Goal: Task Accomplishment & Management: Use online tool/utility

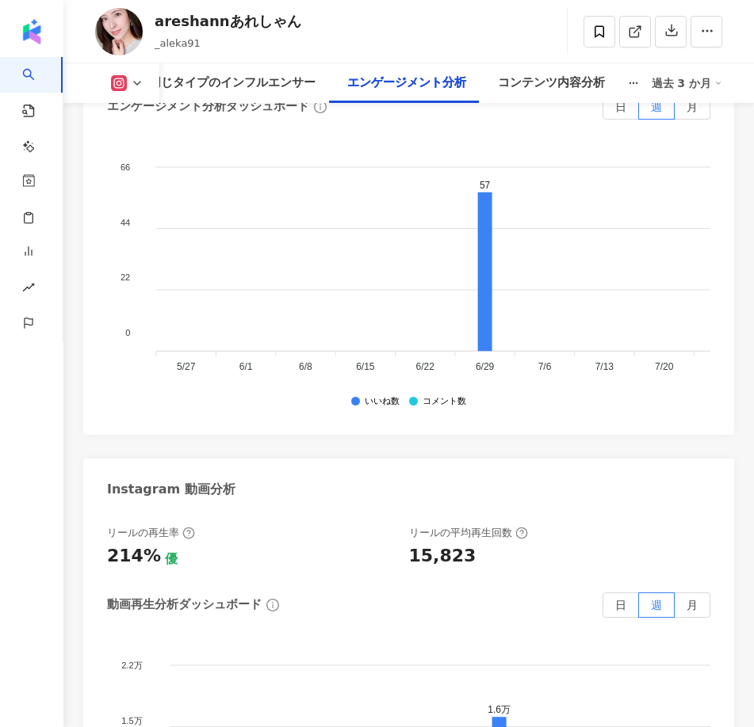
scroll to position [5079, 0]
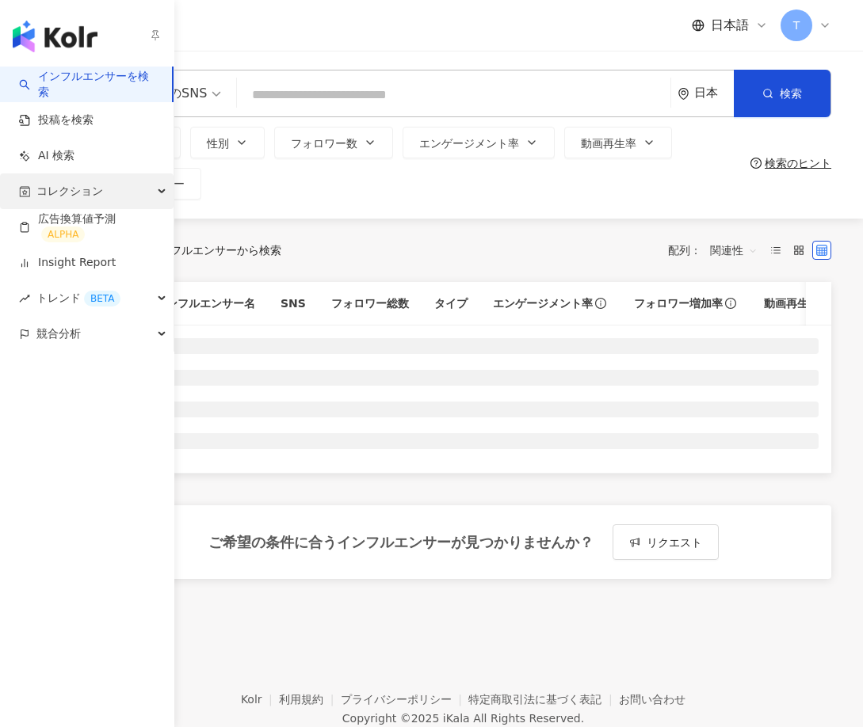
click at [83, 188] on span "コレクション" at bounding box center [69, 192] width 67 height 36
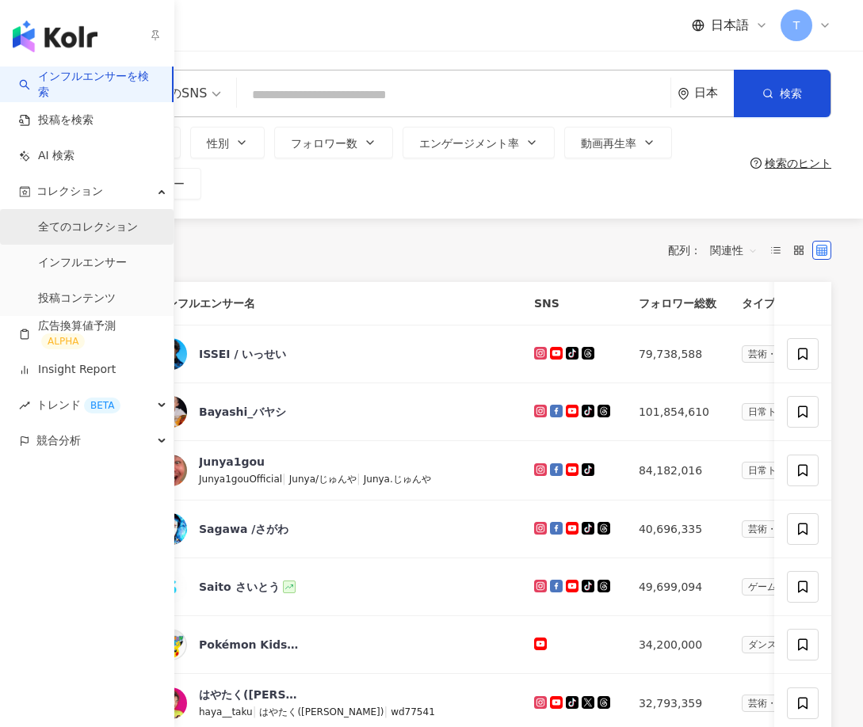
click at [75, 219] on link "全てのコレクション" at bounding box center [88, 227] width 100 height 16
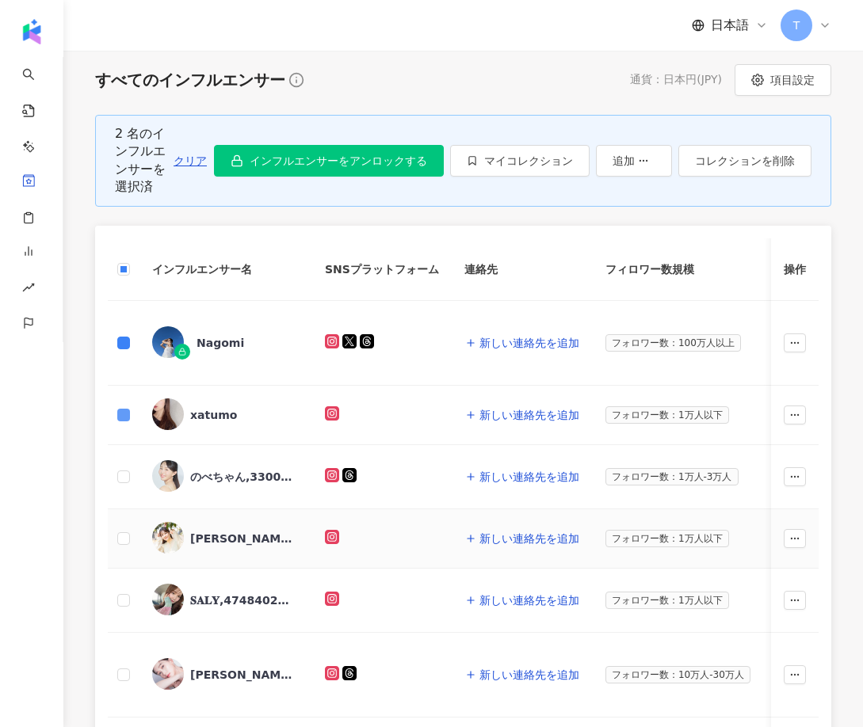
scroll to position [240, 0]
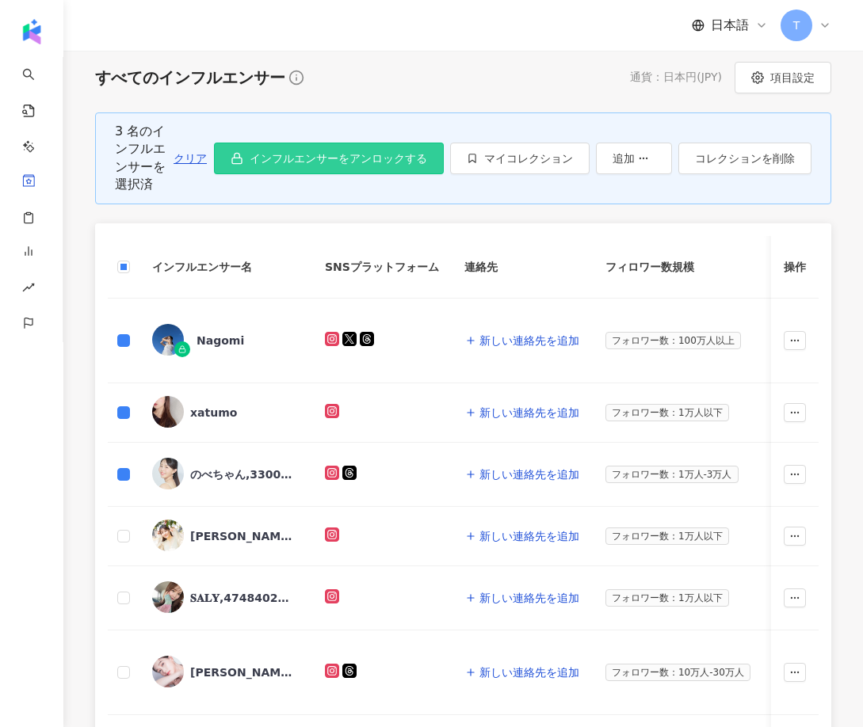
click at [297, 162] on span "インフルエンサーをアンロックする" at bounding box center [338, 158] width 177 height 13
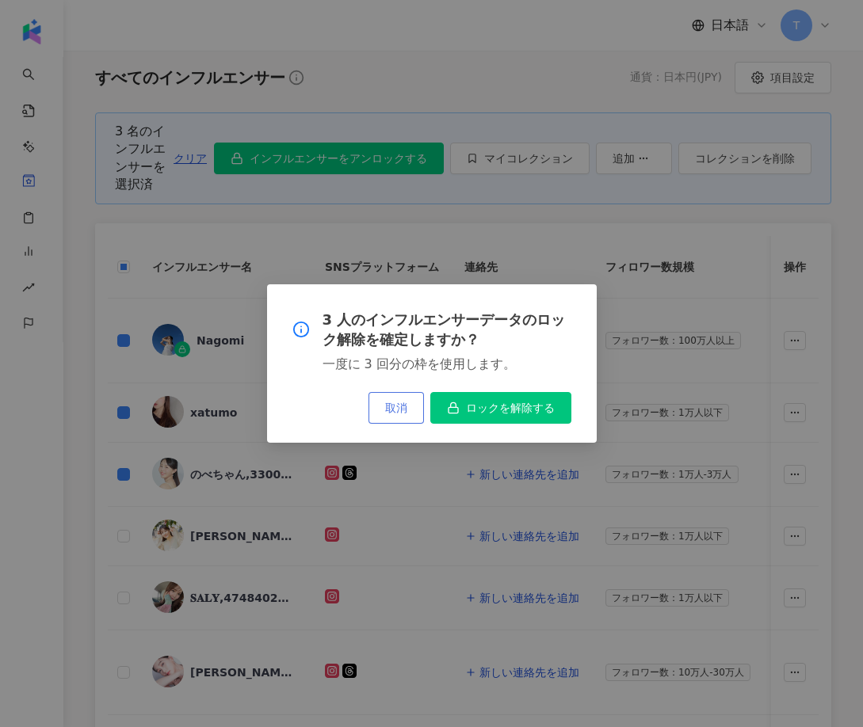
click at [385, 410] on span "取消" at bounding box center [396, 408] width 22 height 13
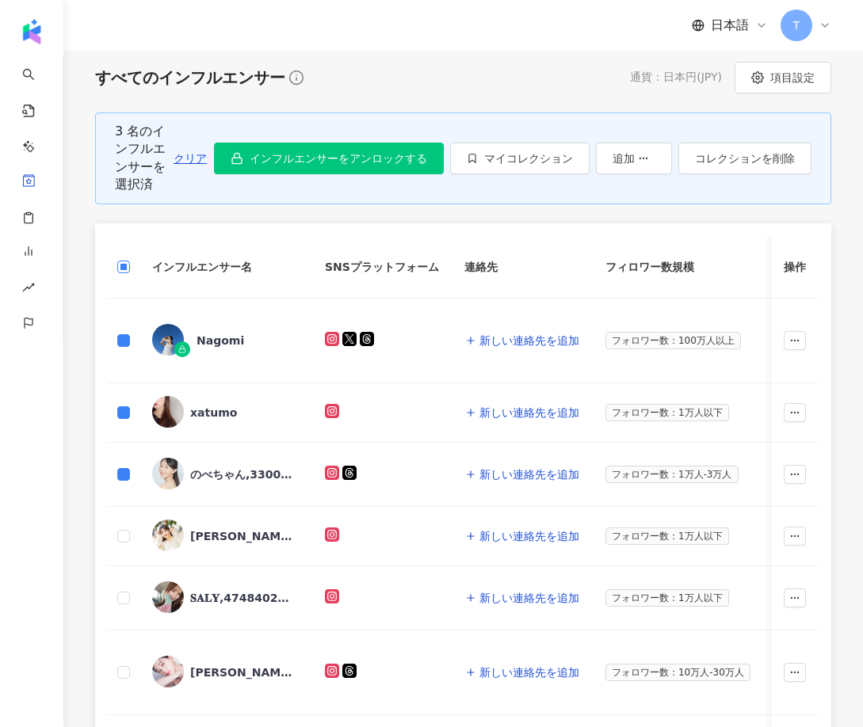
click at [128, 258] on label at bounding box center [123, 266] width 13 height 17
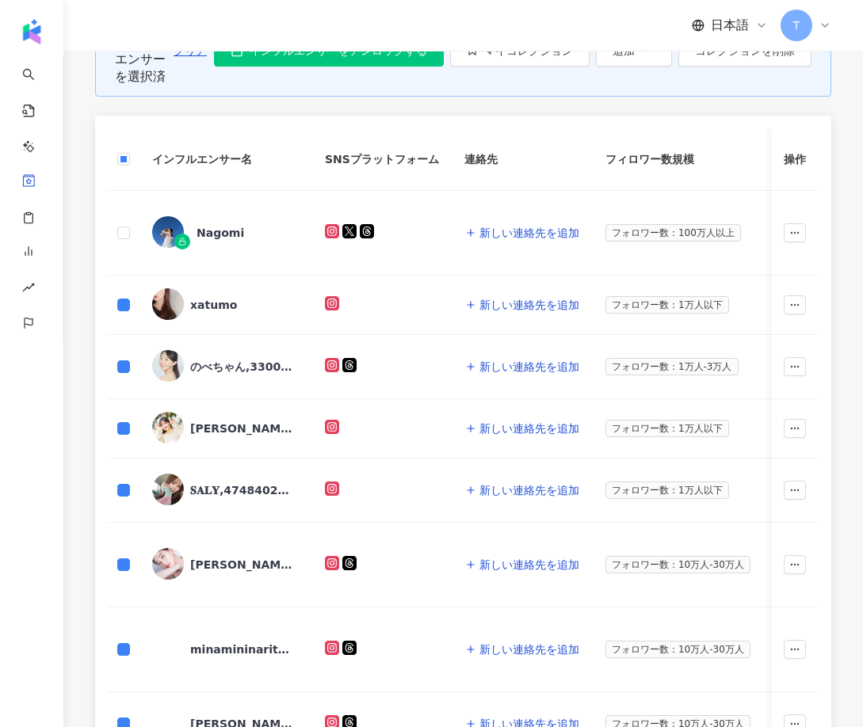
scroll to position [0, 0]
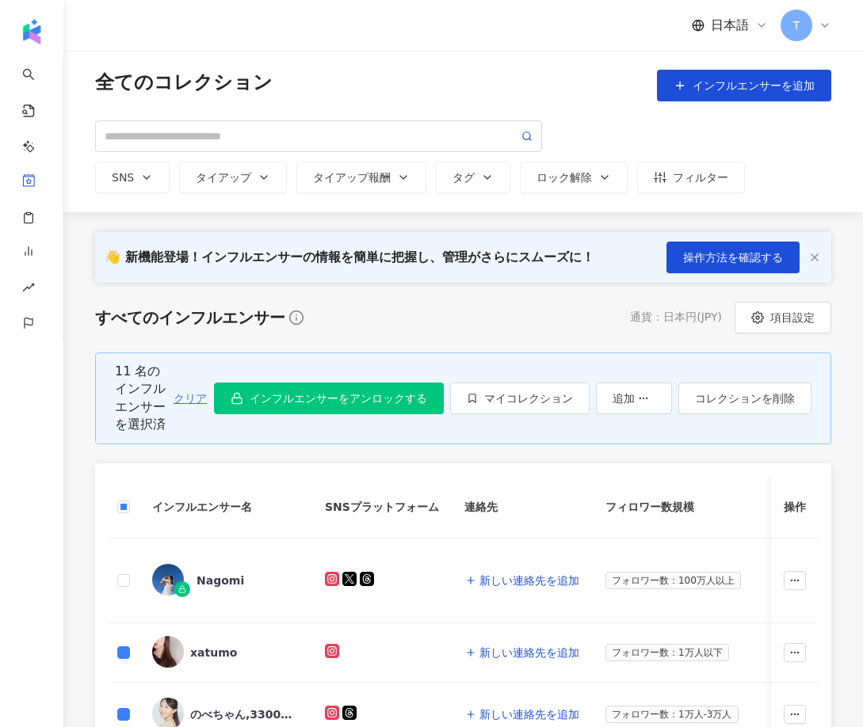
click at [184, 395] on span "クリア" at bounding box center [190, 398] width 33 height 13
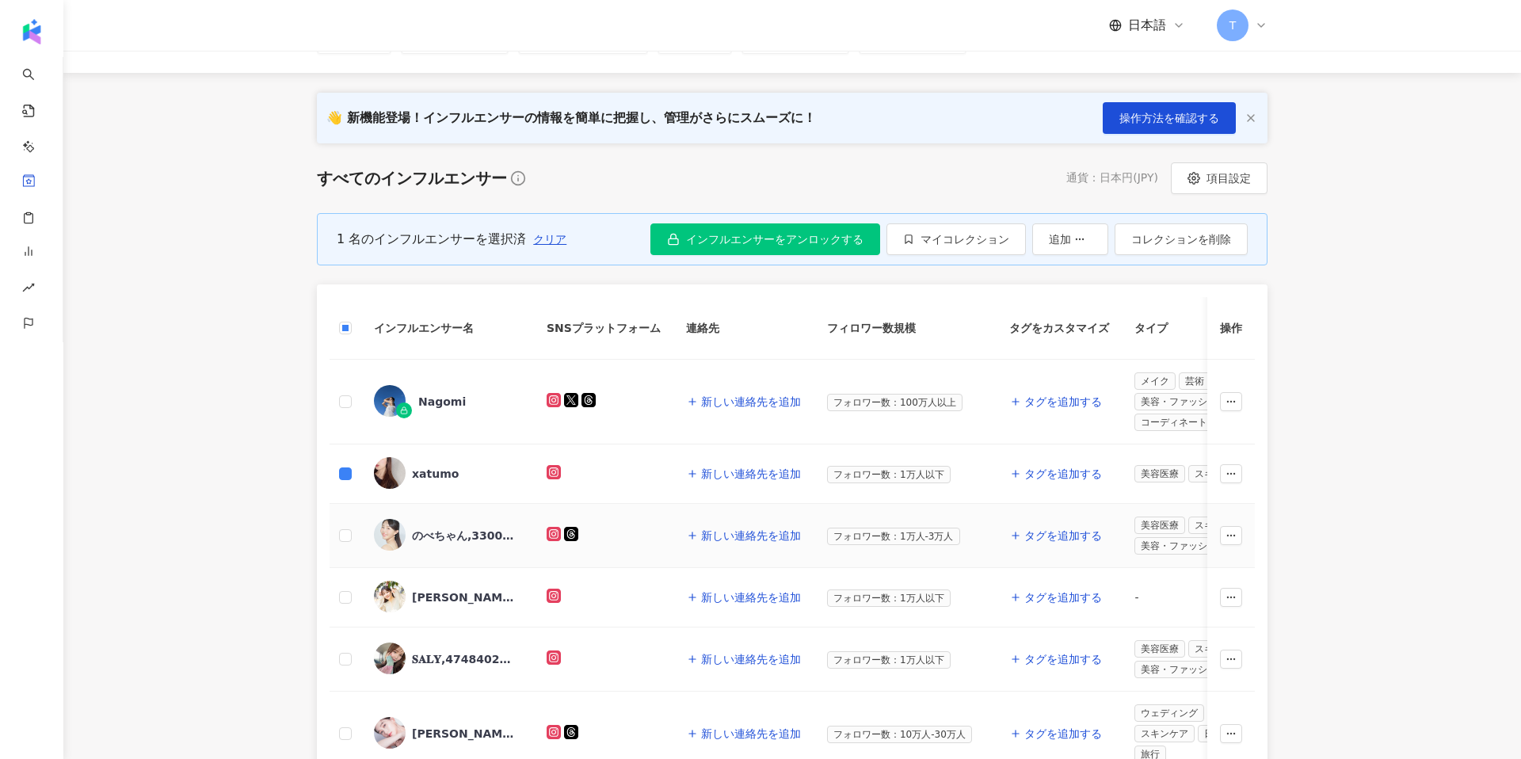
click at [348, 525] on td at bounding box center [346, 536] width 32 height 64
click at [349, 542] on label at bounding box center [345, 535] width 13 height 17
click at [862, 598] on icon "button" at bounding box center [1231, 597] width 11 height 11
click at [862, 699] on span "コレクションを削除" at bounding box center [1158, 699] width 100 height 13
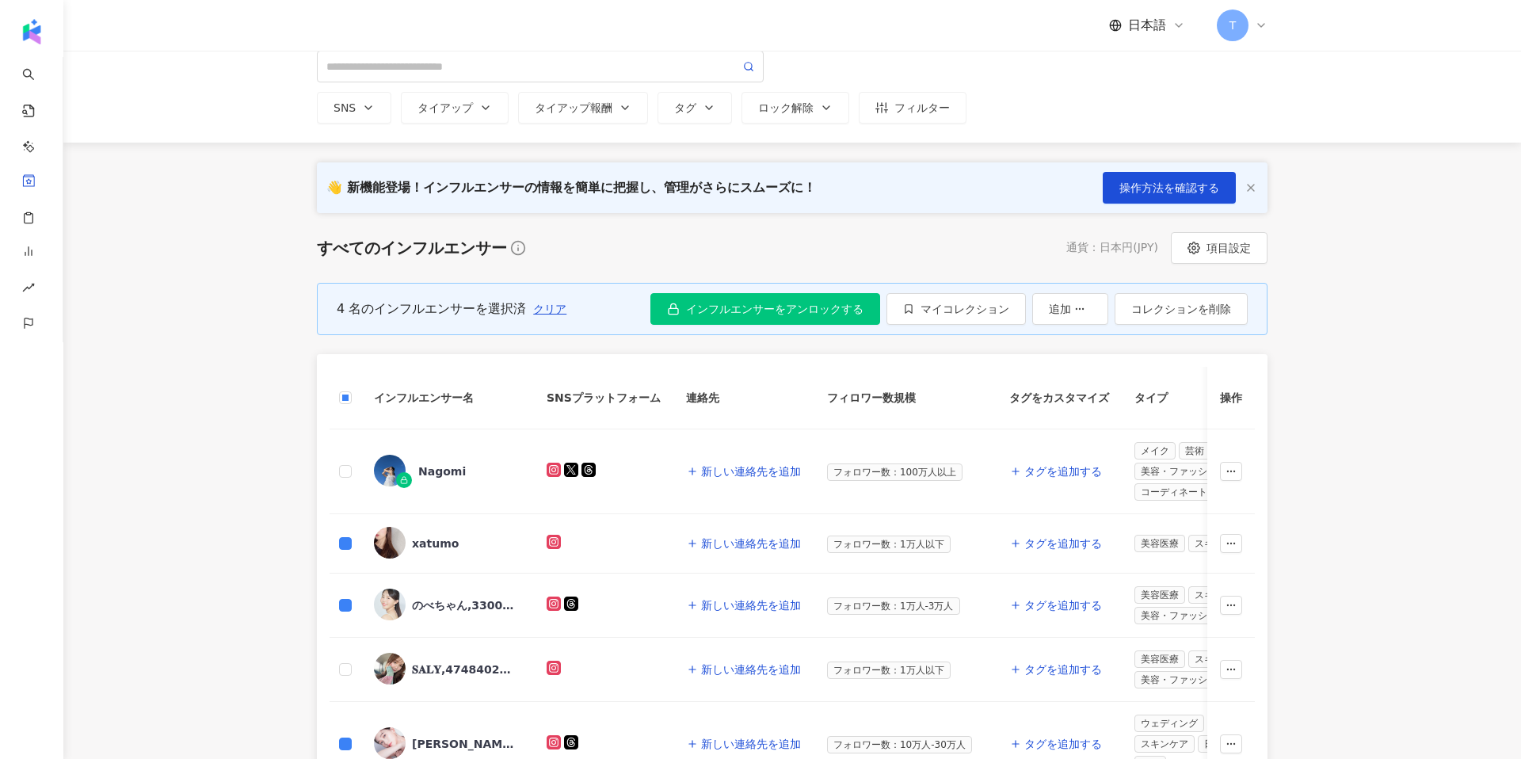
scroll to position [58, 0]
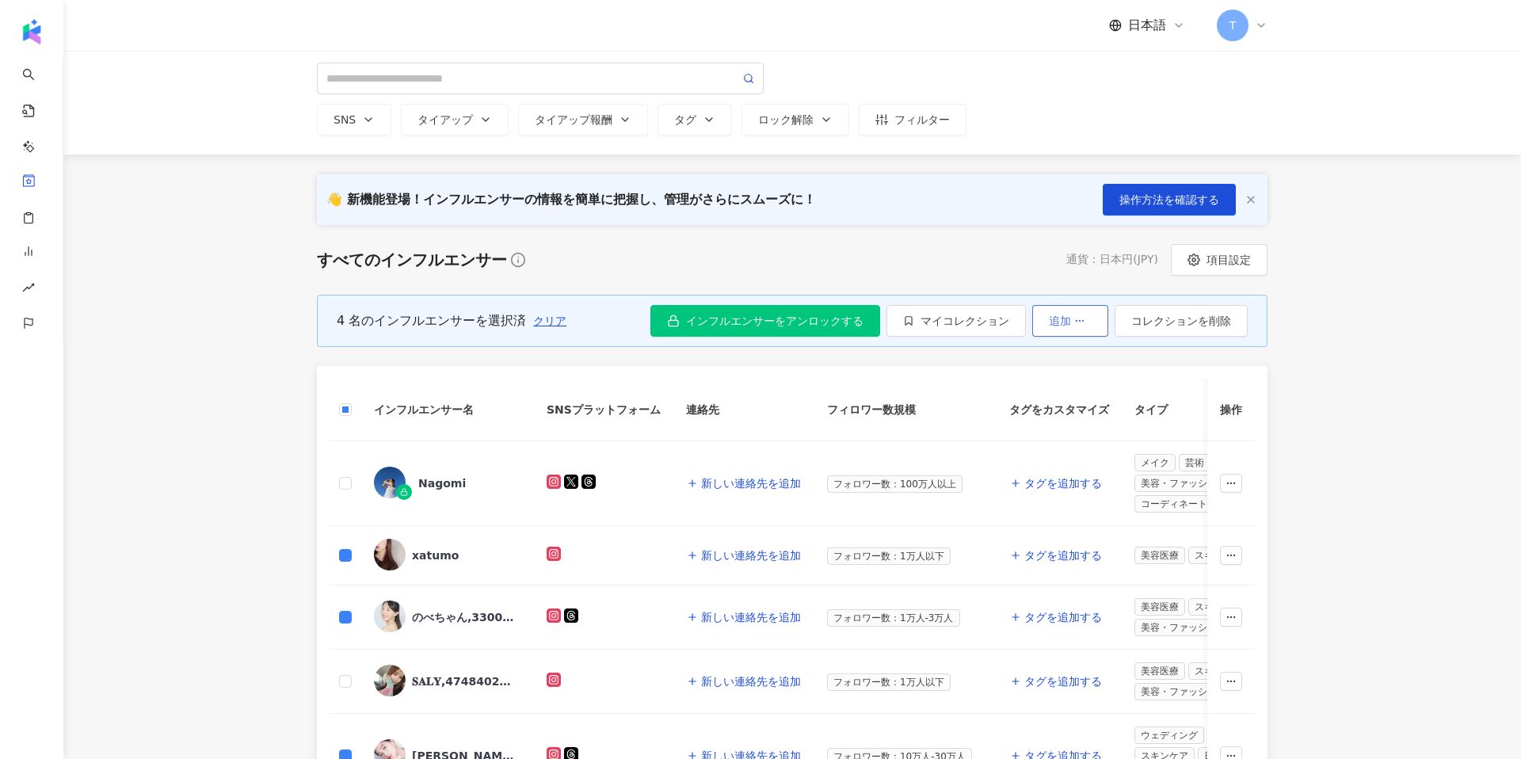
click at [862, 319] on button "追加" at bounding box center [1070, 321] width 76 height 32
click at [851, 322] on span "インフルエンサーをアンロックする" at bounding box center [774, 321] width 177 height 13
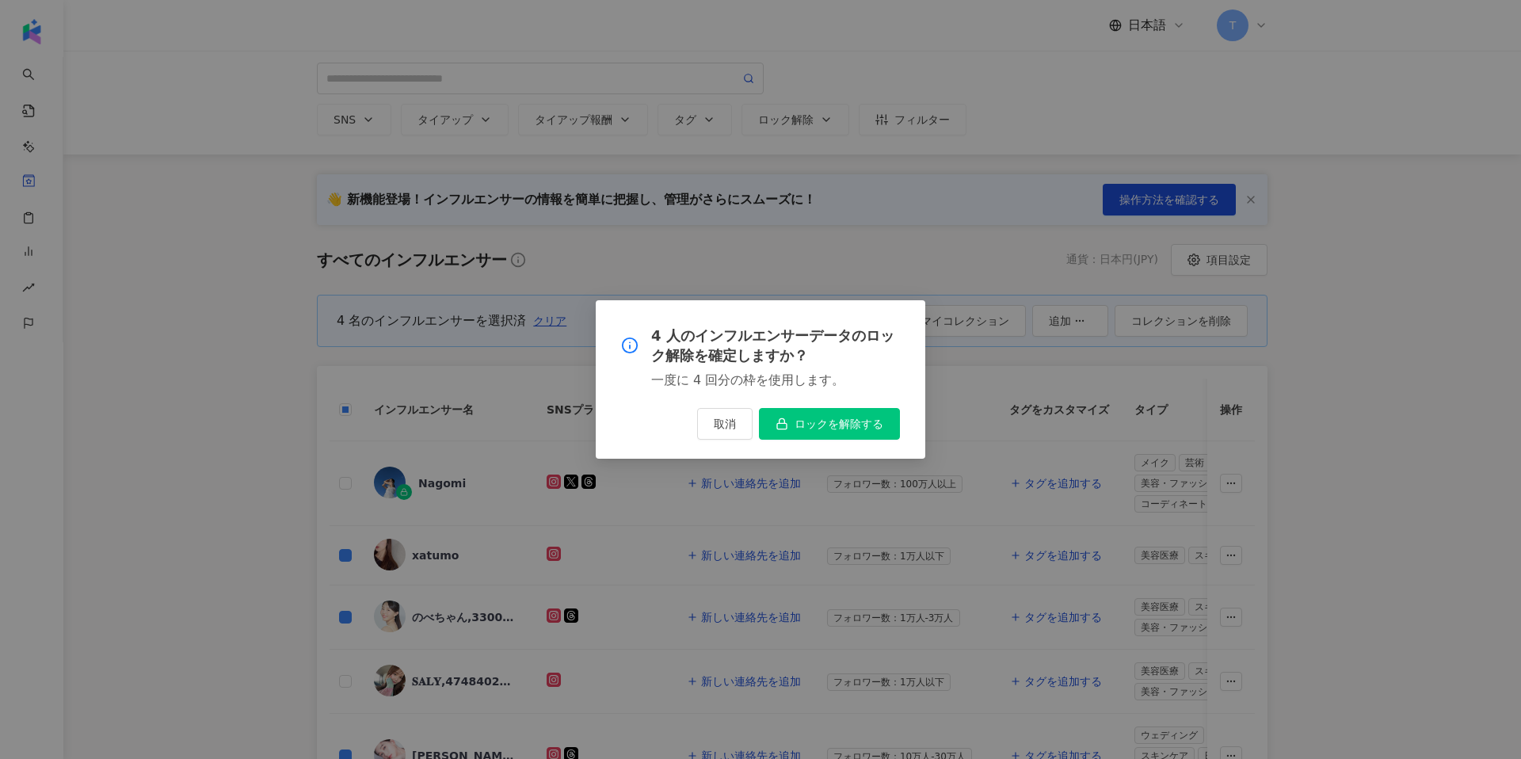
click at [814, 441] on div "4 人のインフルエンサーデータのロック解除を確定しますか？ 一度に 4 回分の枠を使用します。 取消 ロックを解除する" at bounding box center [761, 379] width 330 height 159
click at [825, 415] on button "ロックを解除する" at bounding box center [829, 424] width 141 height 32
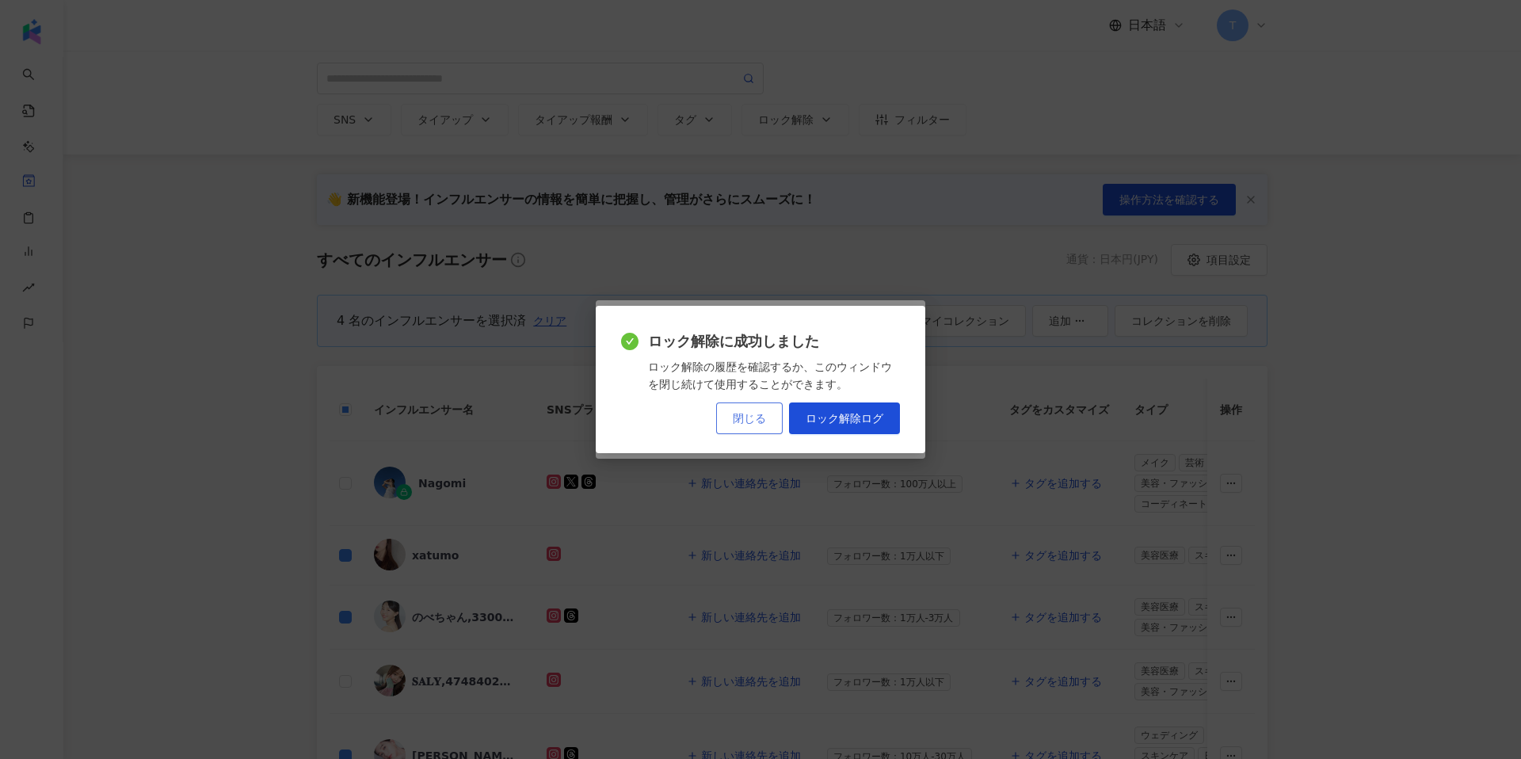
click at [754, 419] on span "閉じる" at bounding box center [749, 418] width 33 height 13
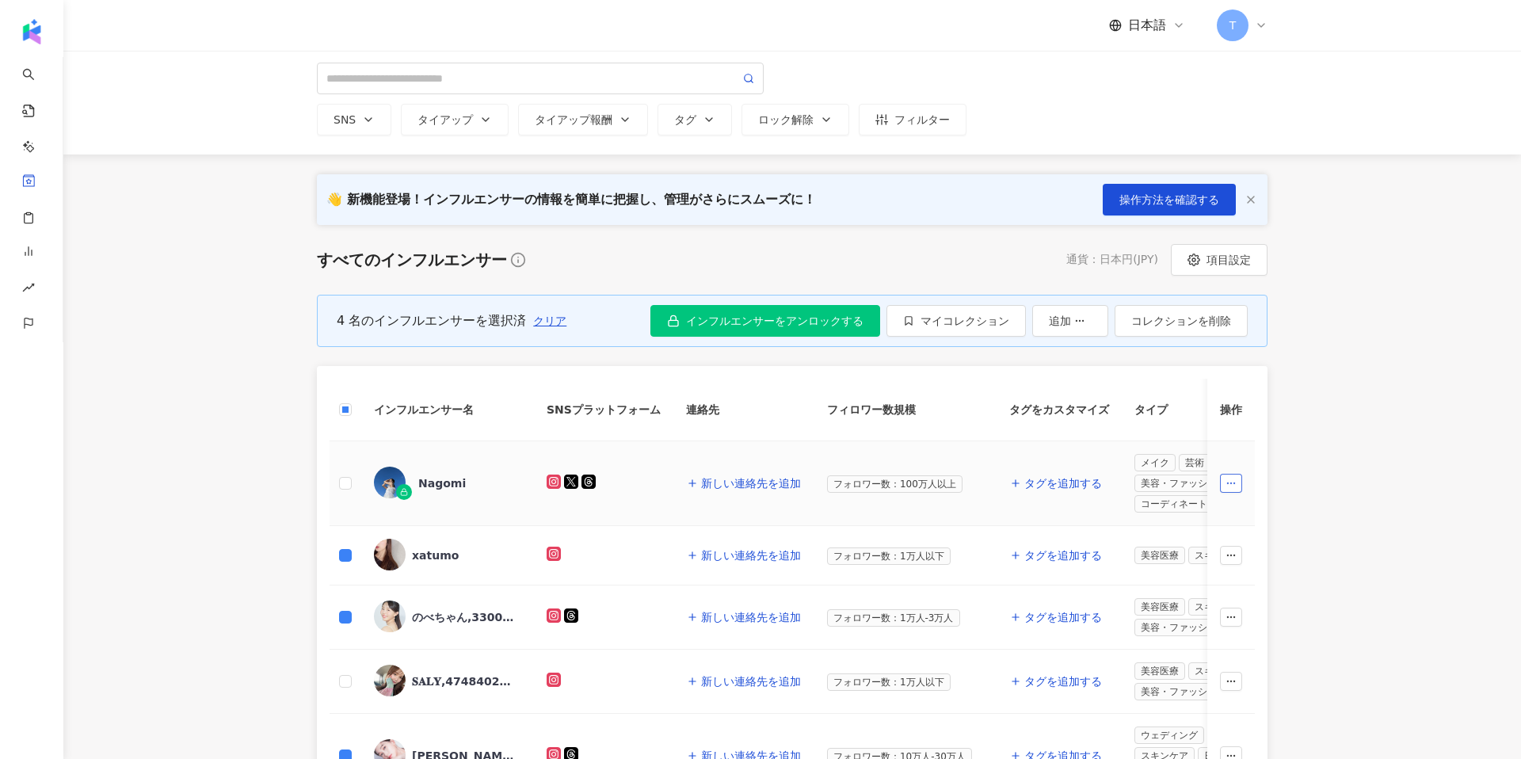
click at [862, 486] on icon "button" at bounding box center [1231, 483] width 11 height 11
click at [862, 408] on main "全てのコレクション インフルエンサーを追加 SNS タイアップ タイアップ報酬 タグ ロック解除 フィルター 👋 新機能登場！インフルエンサーの情報を簡単に把…" at bounding box center [792, 704] width 1458 height 1422
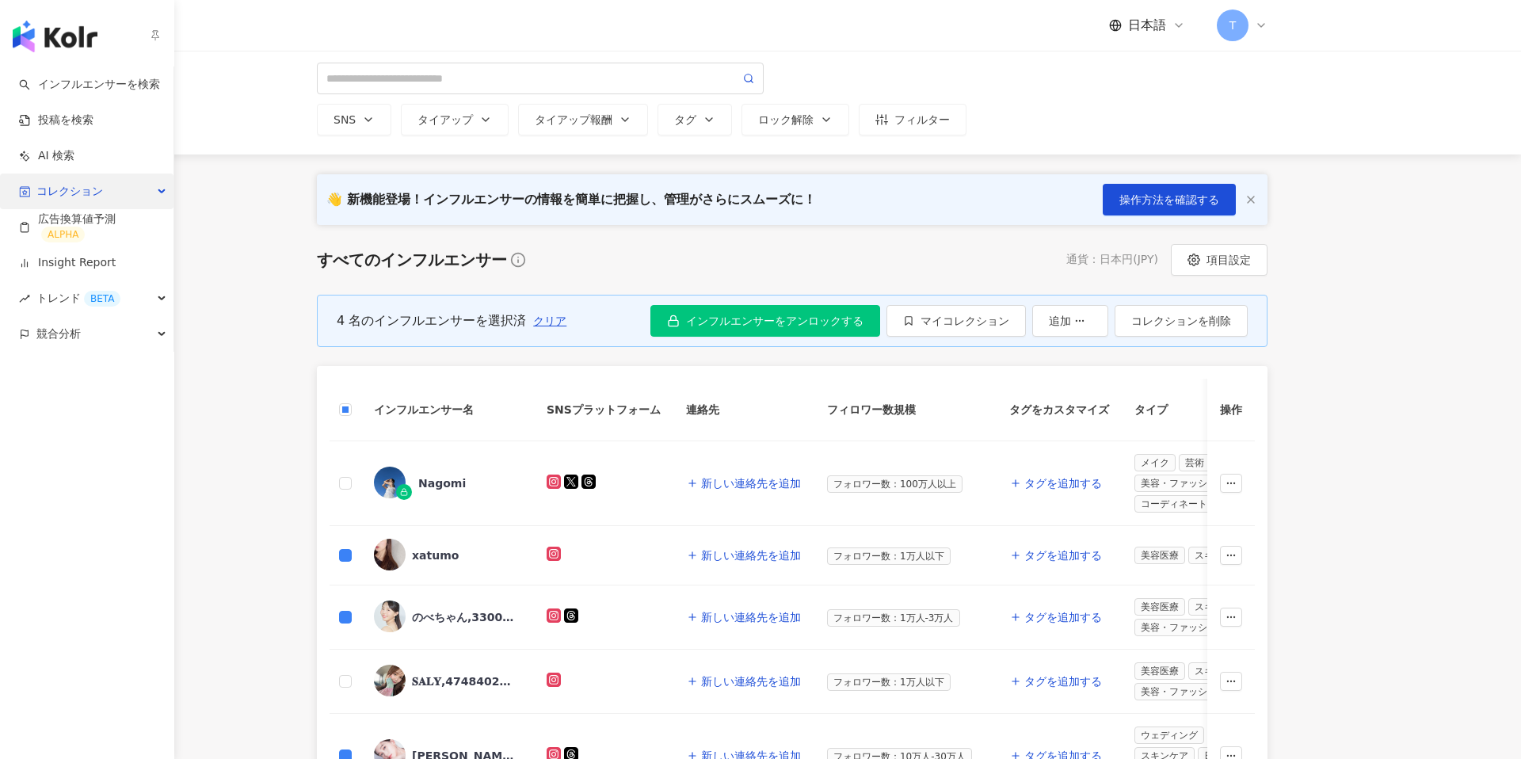
click at [159, 192] on icon "button" at bounding box center [163, 192] width 8 height 0
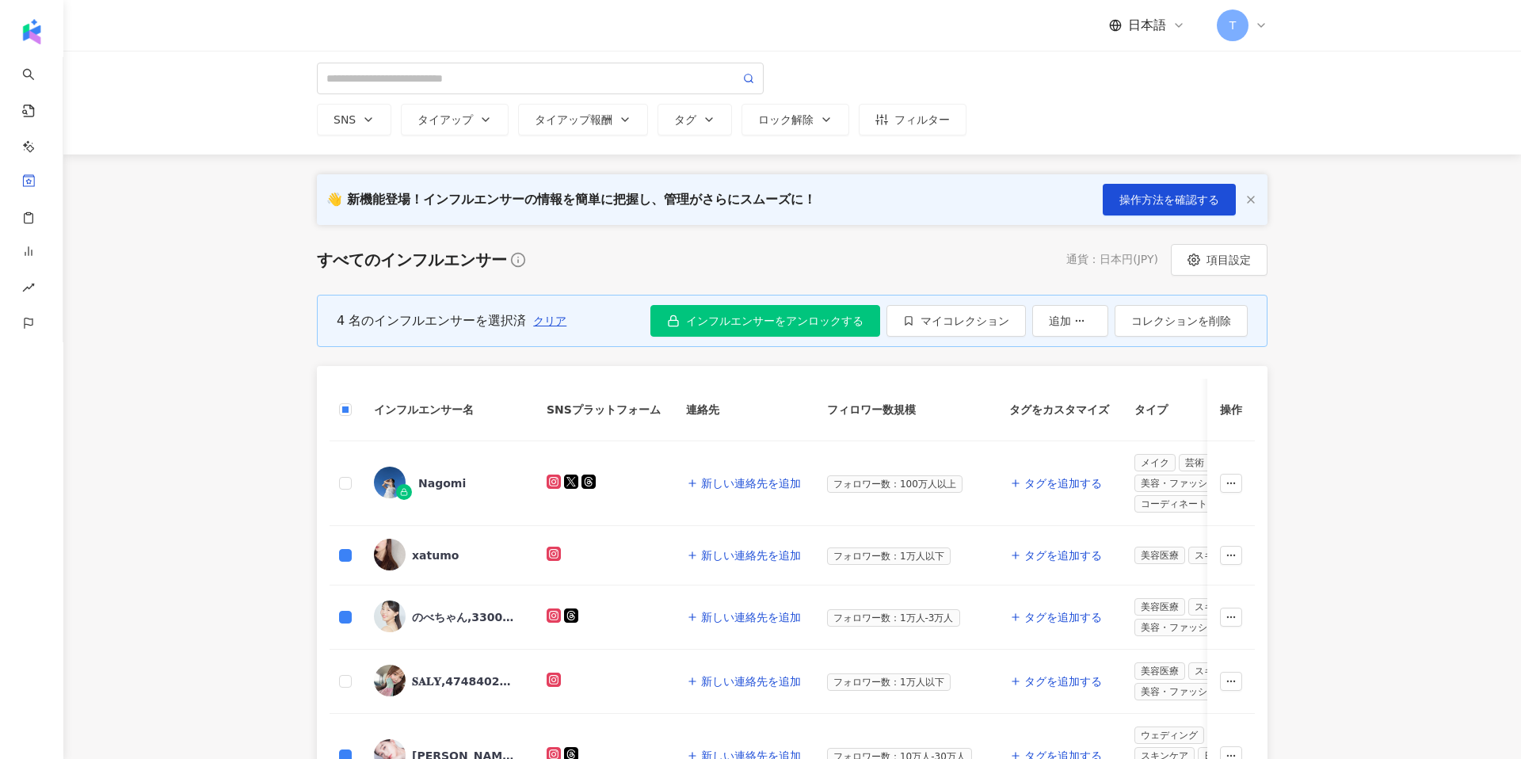
click at [193, 246] on main "全てのコレクション インフルエンサーを追加 SNS タイアップ タイアップ報酬 タグ ロック解除 フィルター 👋 新機能登場！インフルエンサーの情報を簡単に把…" at bounding box center [792, 704] width 1458 height 1422
click at [862, 117] on icon "button" at bounding box center [882, 119] width 13 height 13
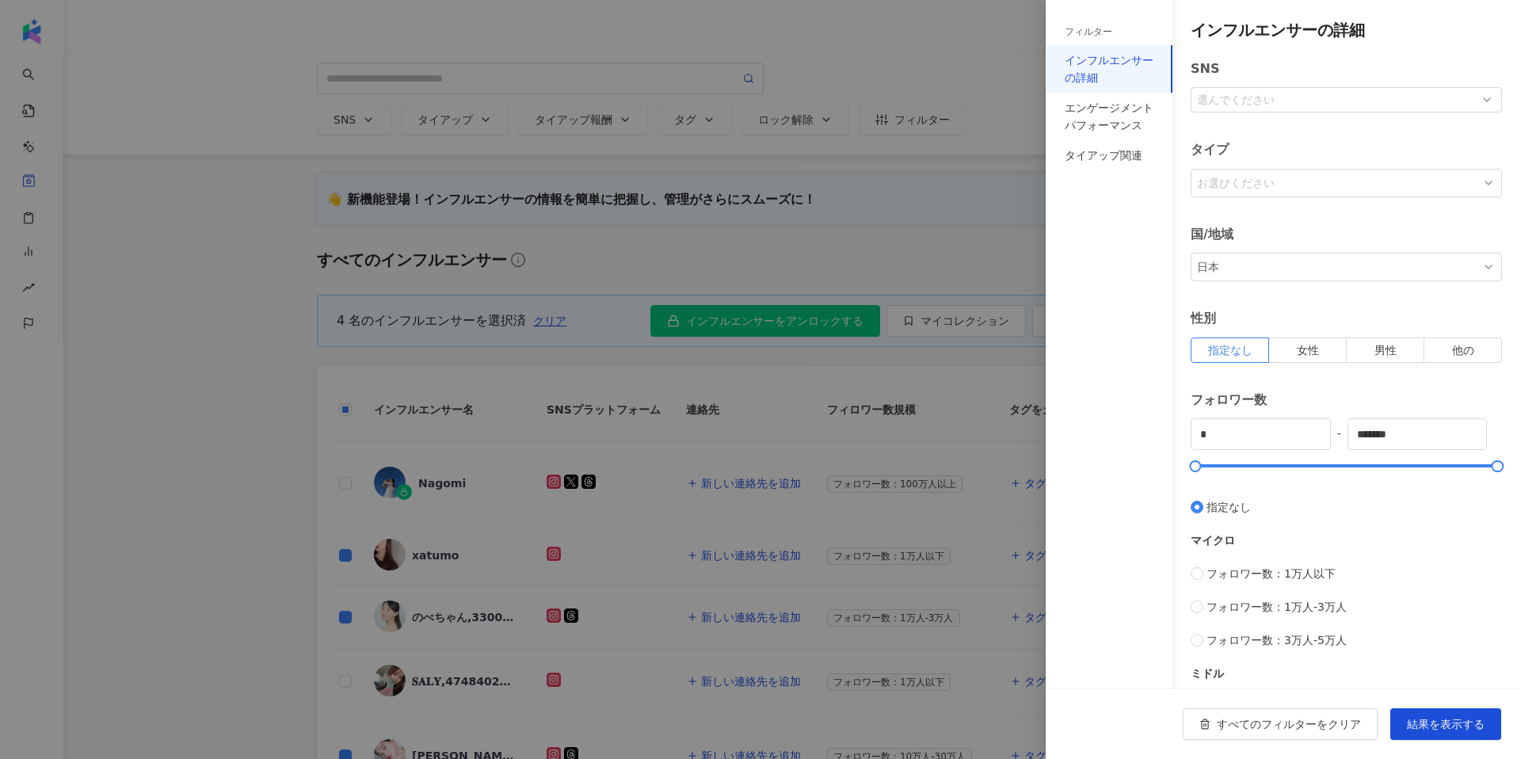
click at [845, 181] on div at bounding box center [760, 379] width 1521 height 759
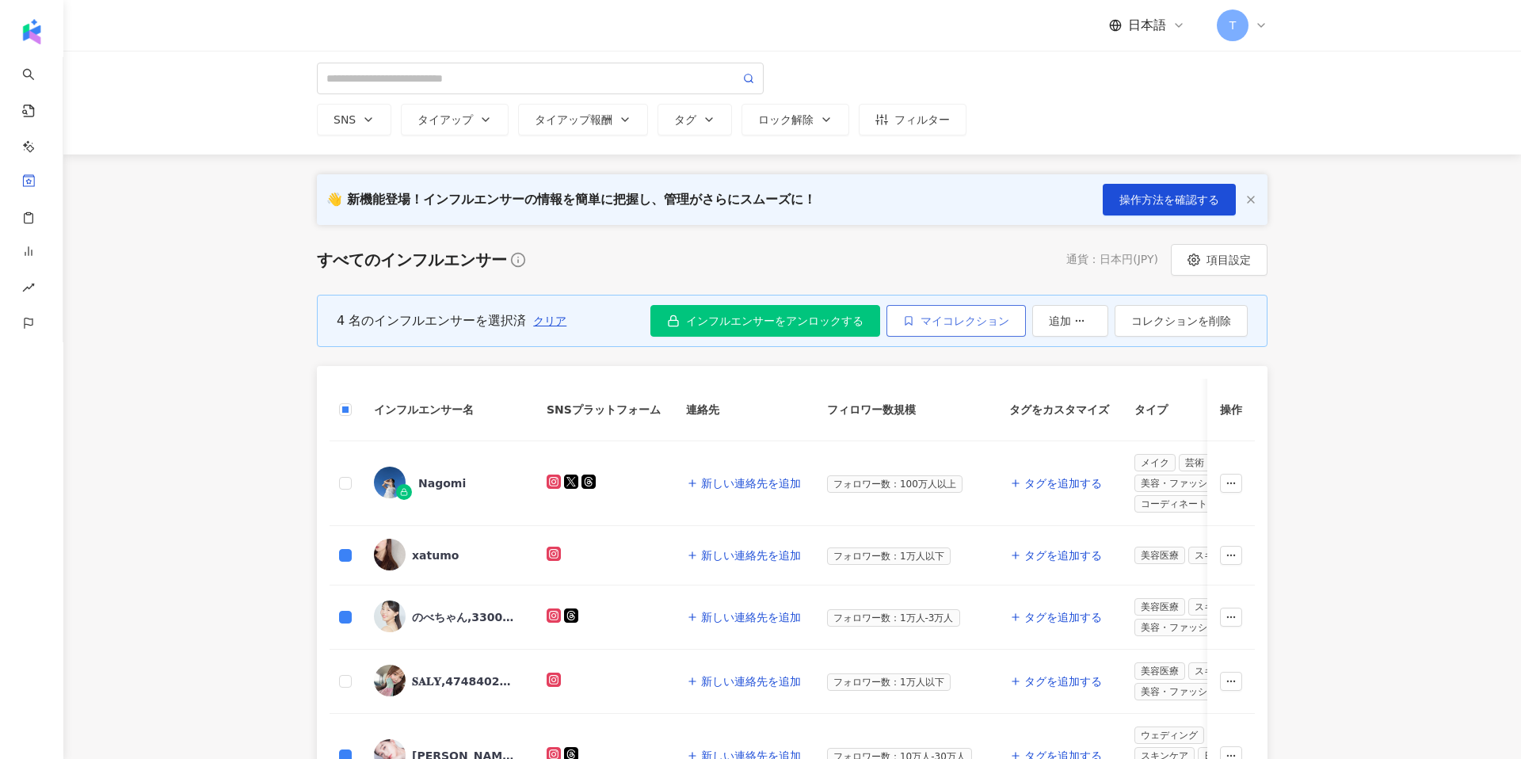
click at [862, 318] on span "マイコレクション" at bounding box center [965, 321] width 89 height 13
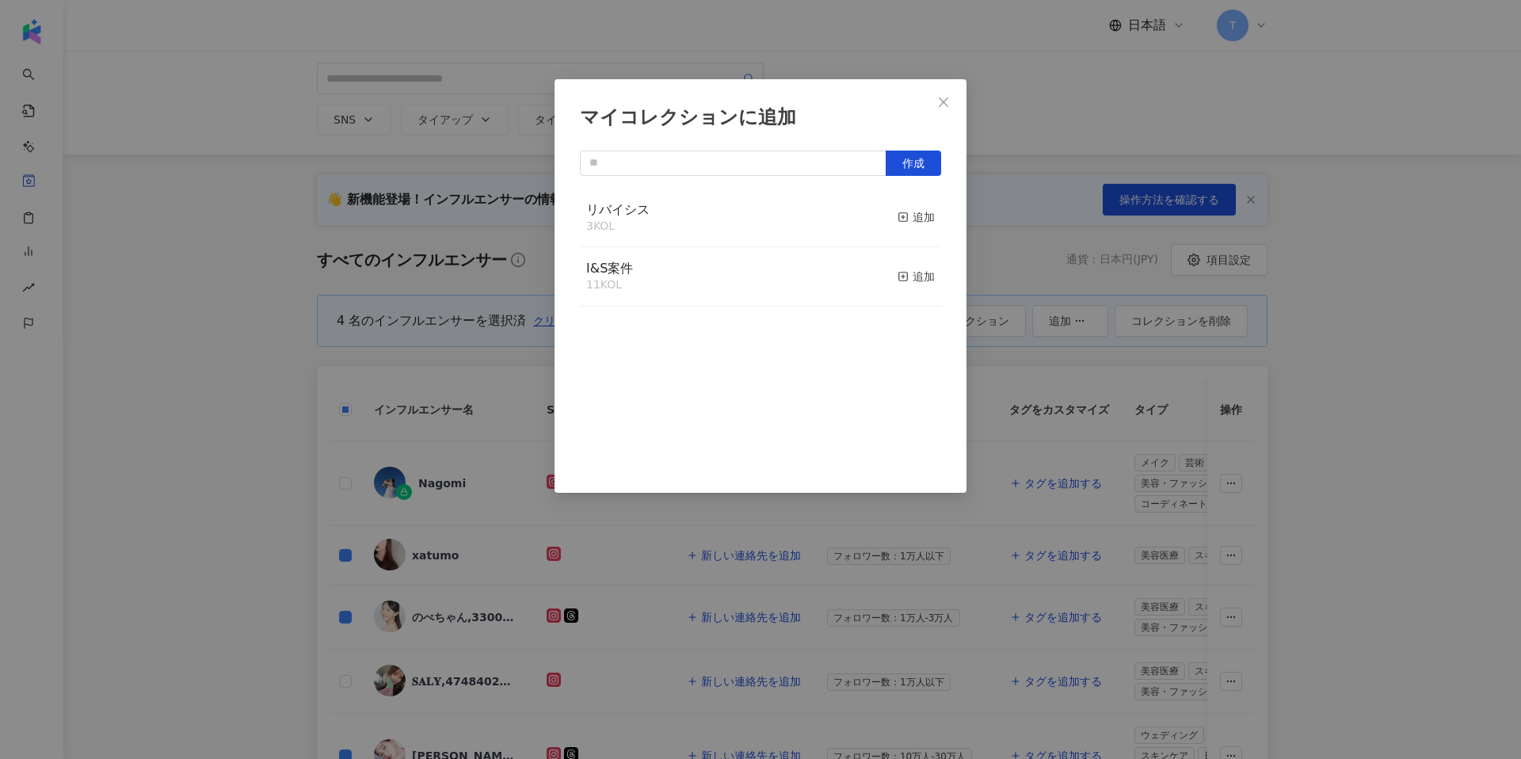
click at [651, 206] on div "リバイシス 3 KOL 追加" at bounding box center [760, 218] width 361 height 59
click at [632, 206] on span "リバイシス" at bounding box center [617, 209] width 63 height 15
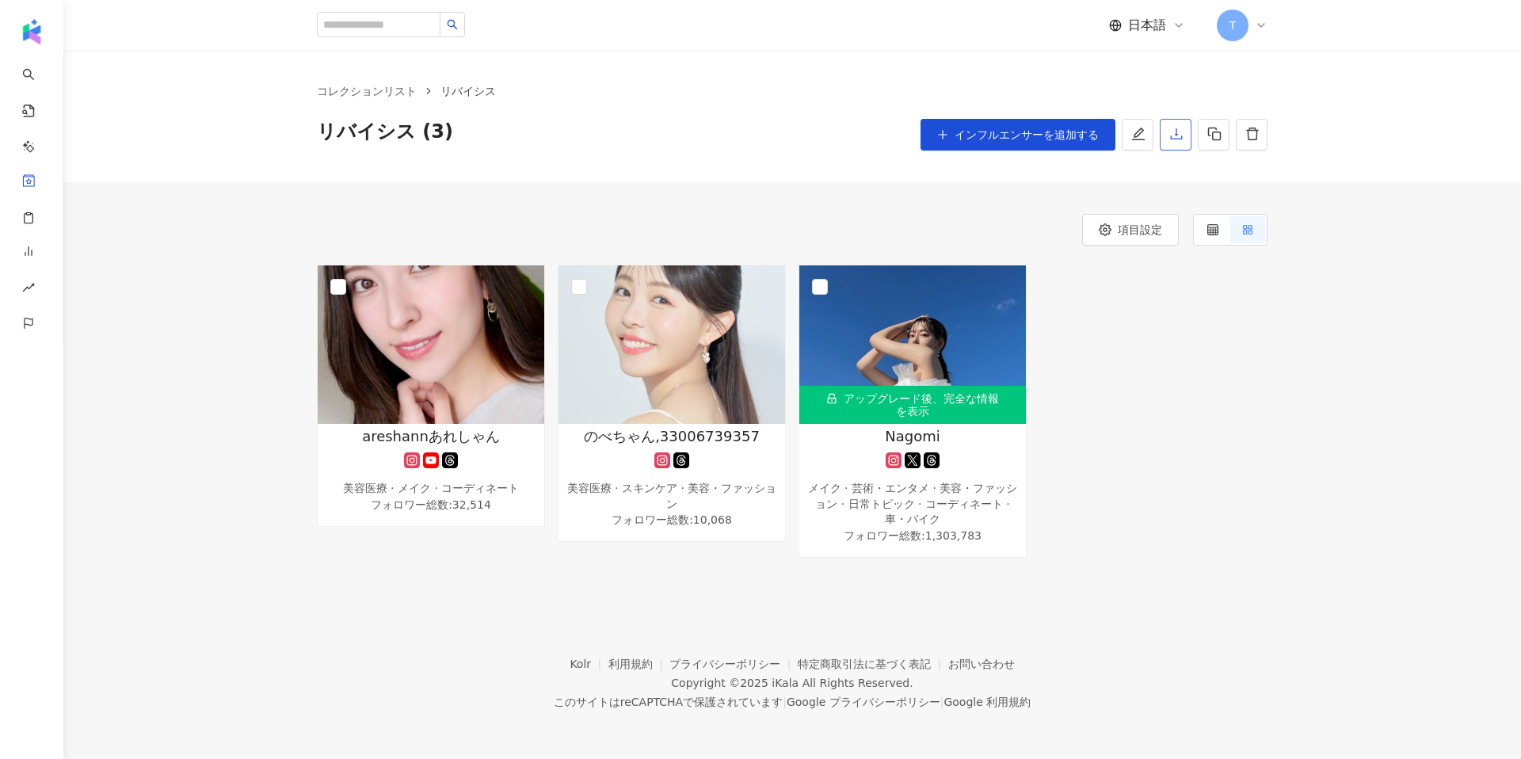
click at [1180, 124] on button "button" at bounding box center [1176, 135] width 32 height 32
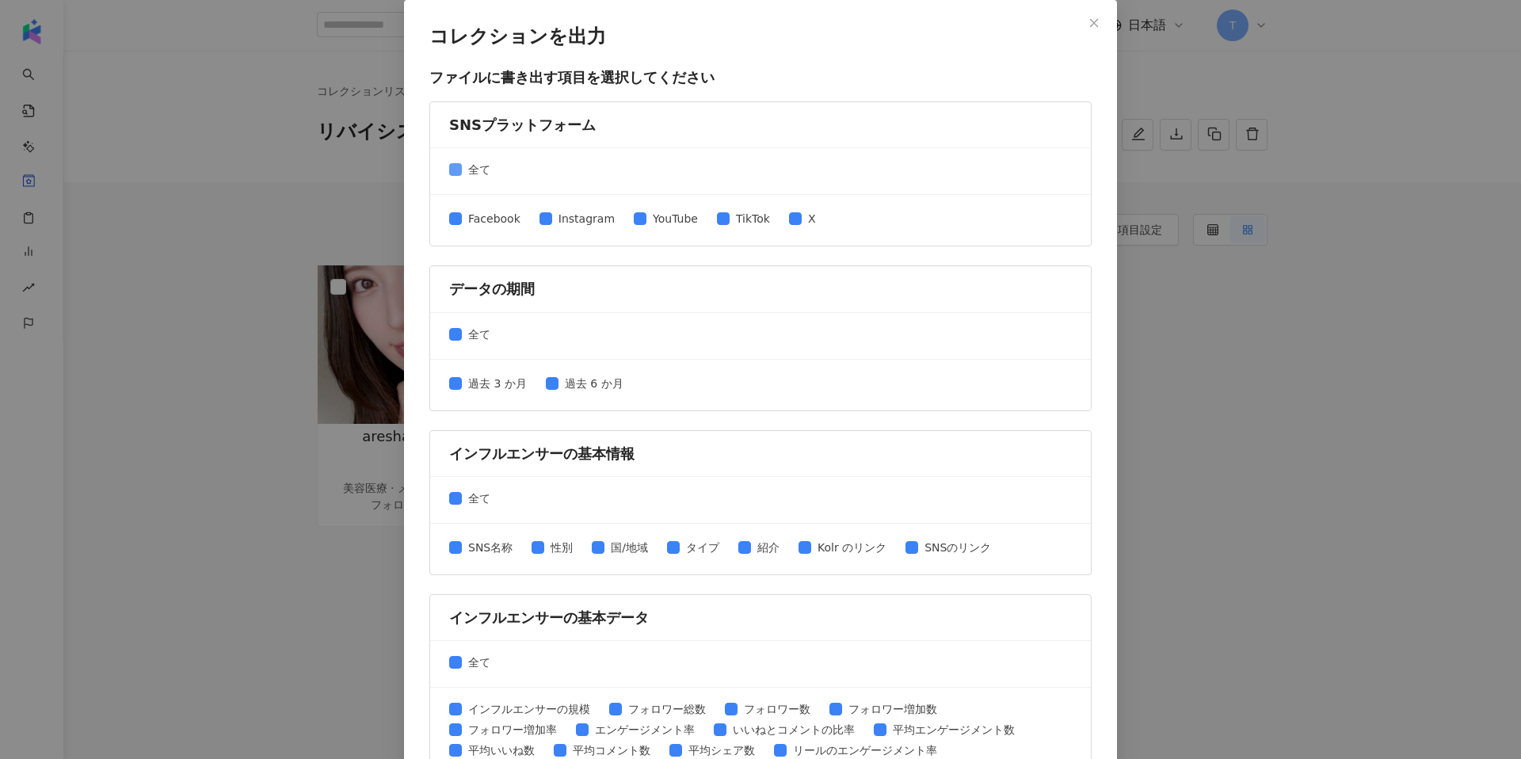
click at [471, 174] on span "全て" at bounding box center [479, 169] width 35 height 17
click at [564, 216] on span "Instagram" at bounding box center [586, 218] width 69 height 17
click at [489, 340] on span "全て" at bounding box center [479, 334] width 35 height 17
click at [597, 385] on span "過去 6 か月" at bounding box center [594, 383] width 71 height 17
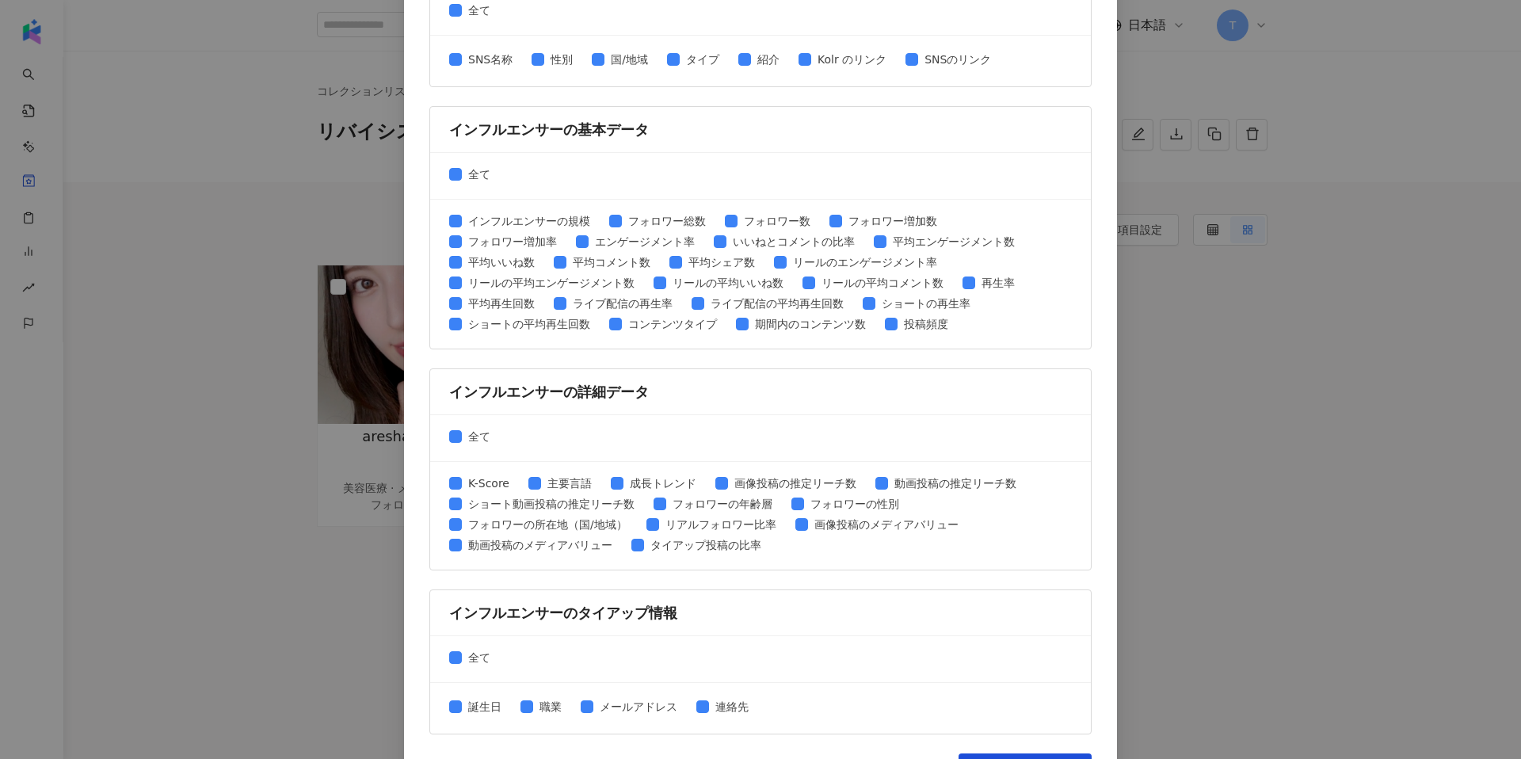
scroll to position [533, 0]
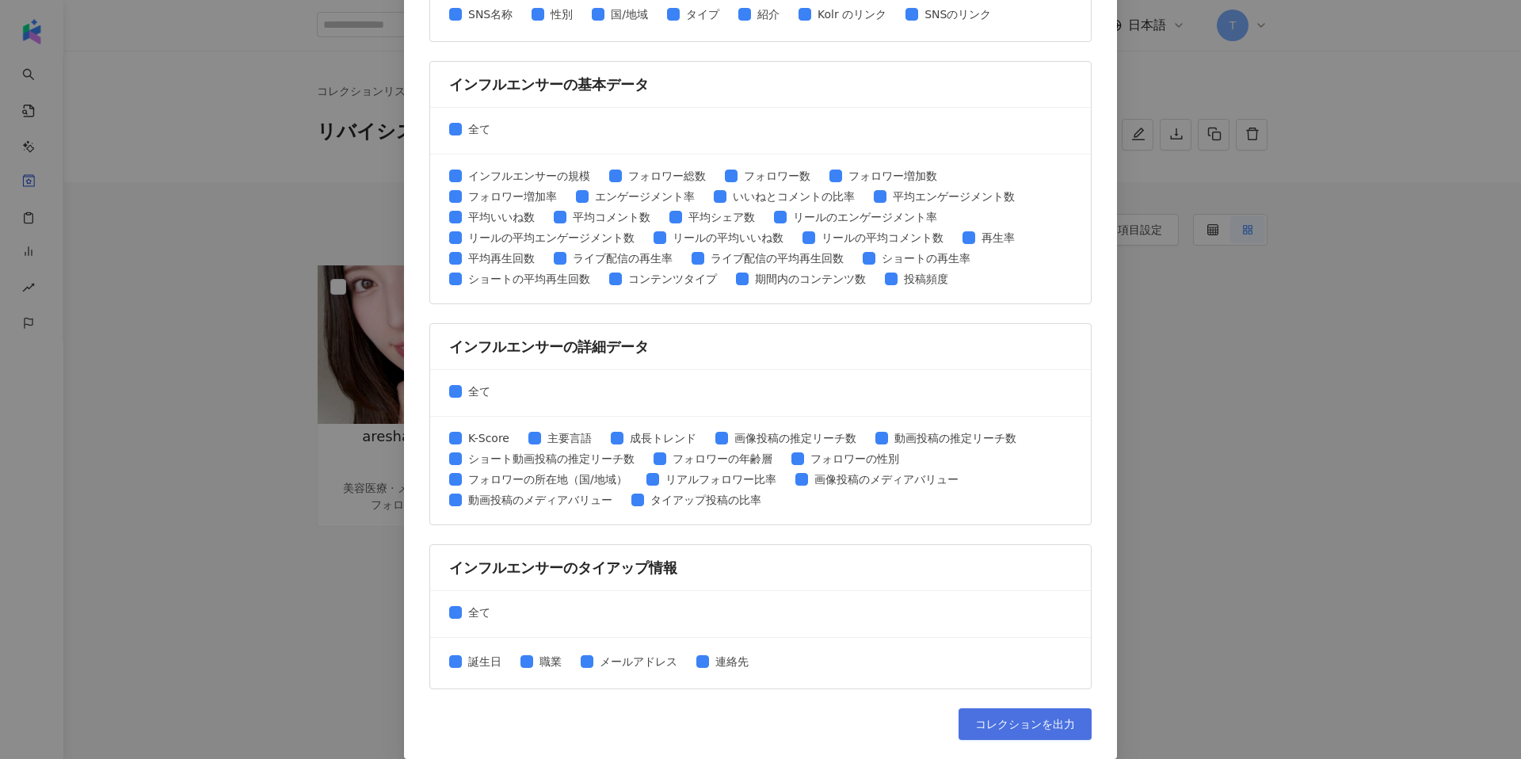
click at [1042, 713] on button "コレクションを出力" at bounding box center [1025, 724] width 133 height 32
drag, startPoint x: 363, startPoint y: 173, endPoint x: 1218, endPoint y: 0, distance: 872.2
click at [363, 173] on div "コレクションを出力 ファイルに書き出す項目を選択してください SNSプラットフォーム 全て Facebook Instagram YouTube TikTok…" at bounding box center [760, 379] width 1521 height 759
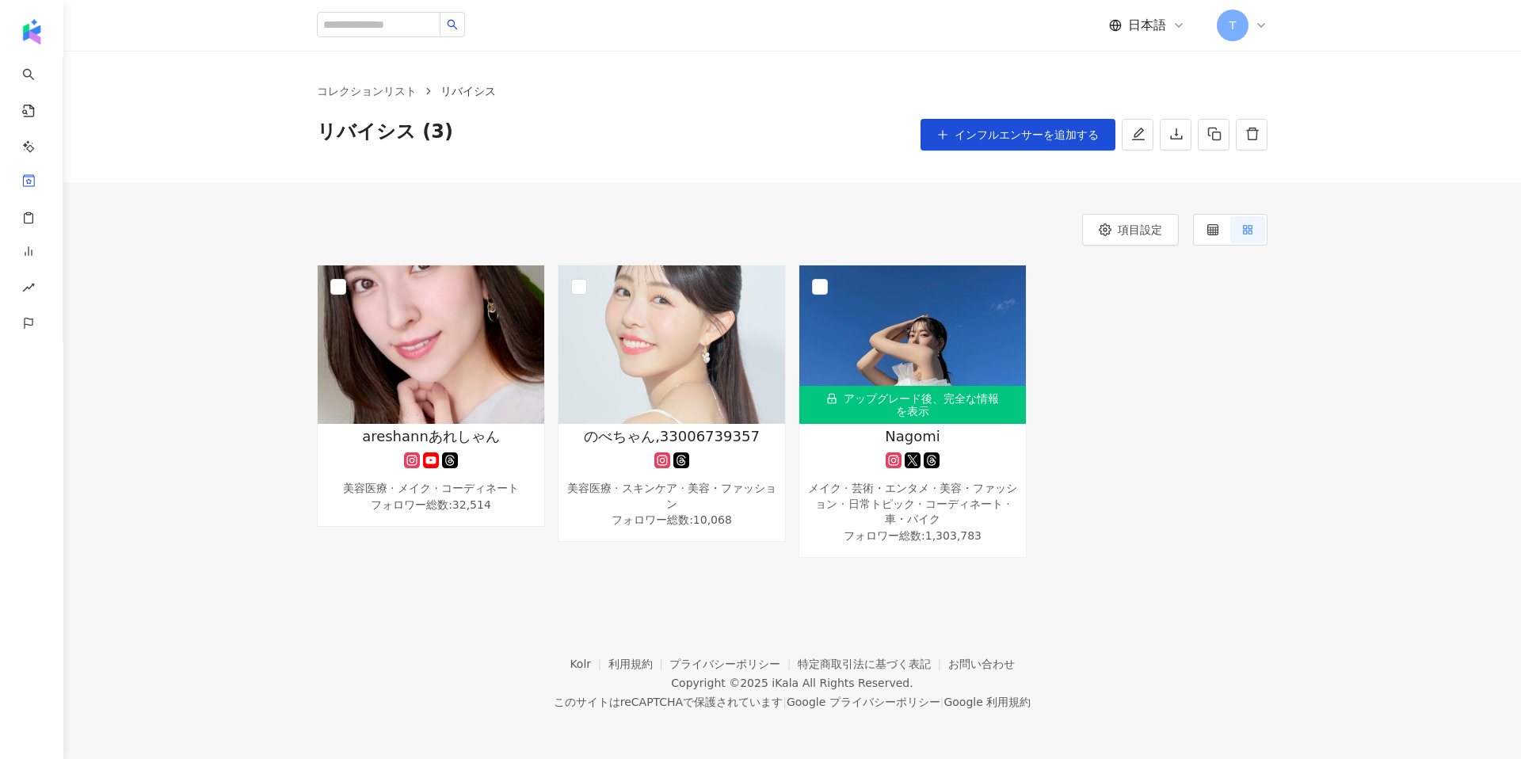
scroll to position [0, 0]
click at [961, 398] on div "アップグレード後、完全な情報を表示" at bounding box center [912, 405] width 227 height 38
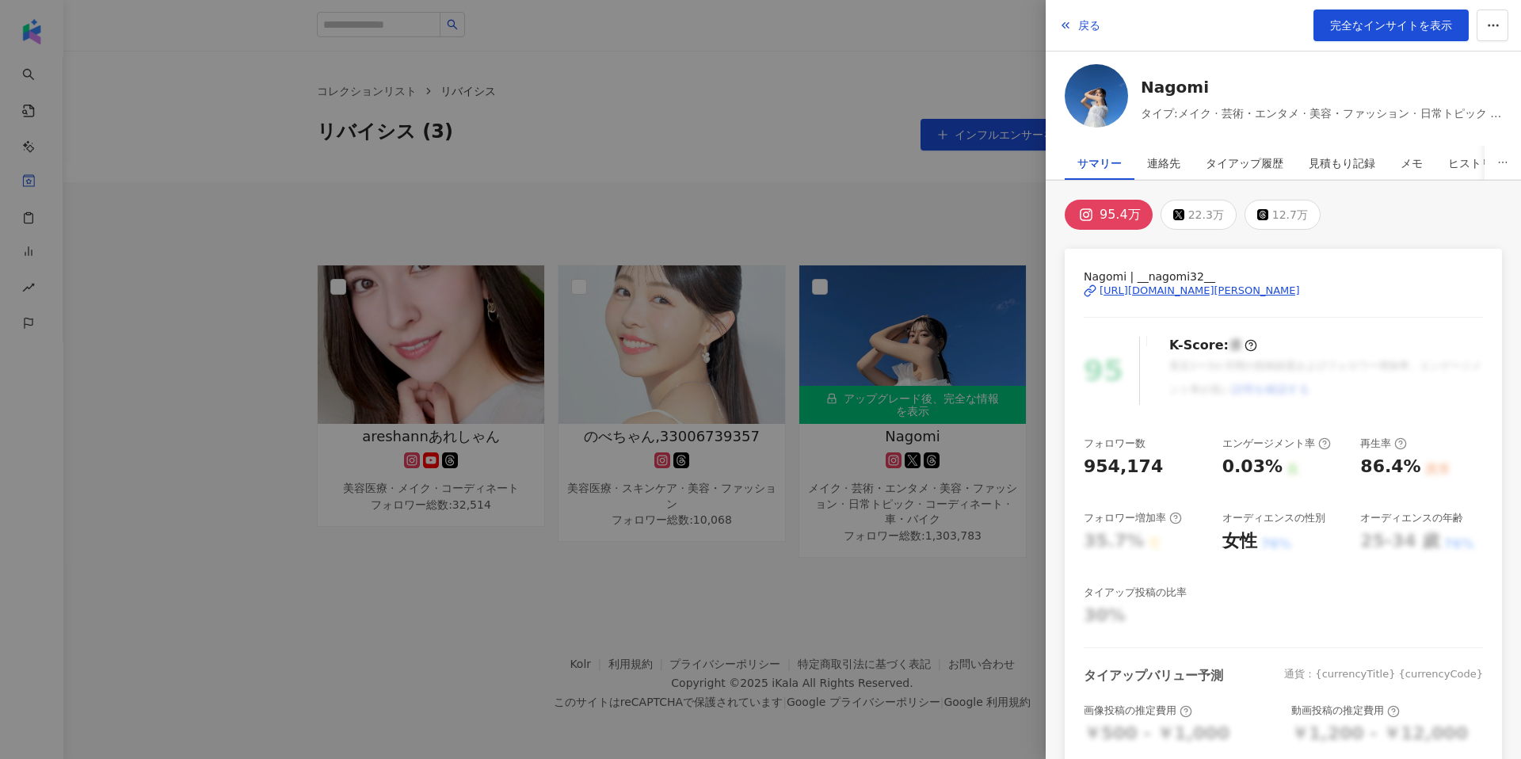
scroll to position [271, 0]
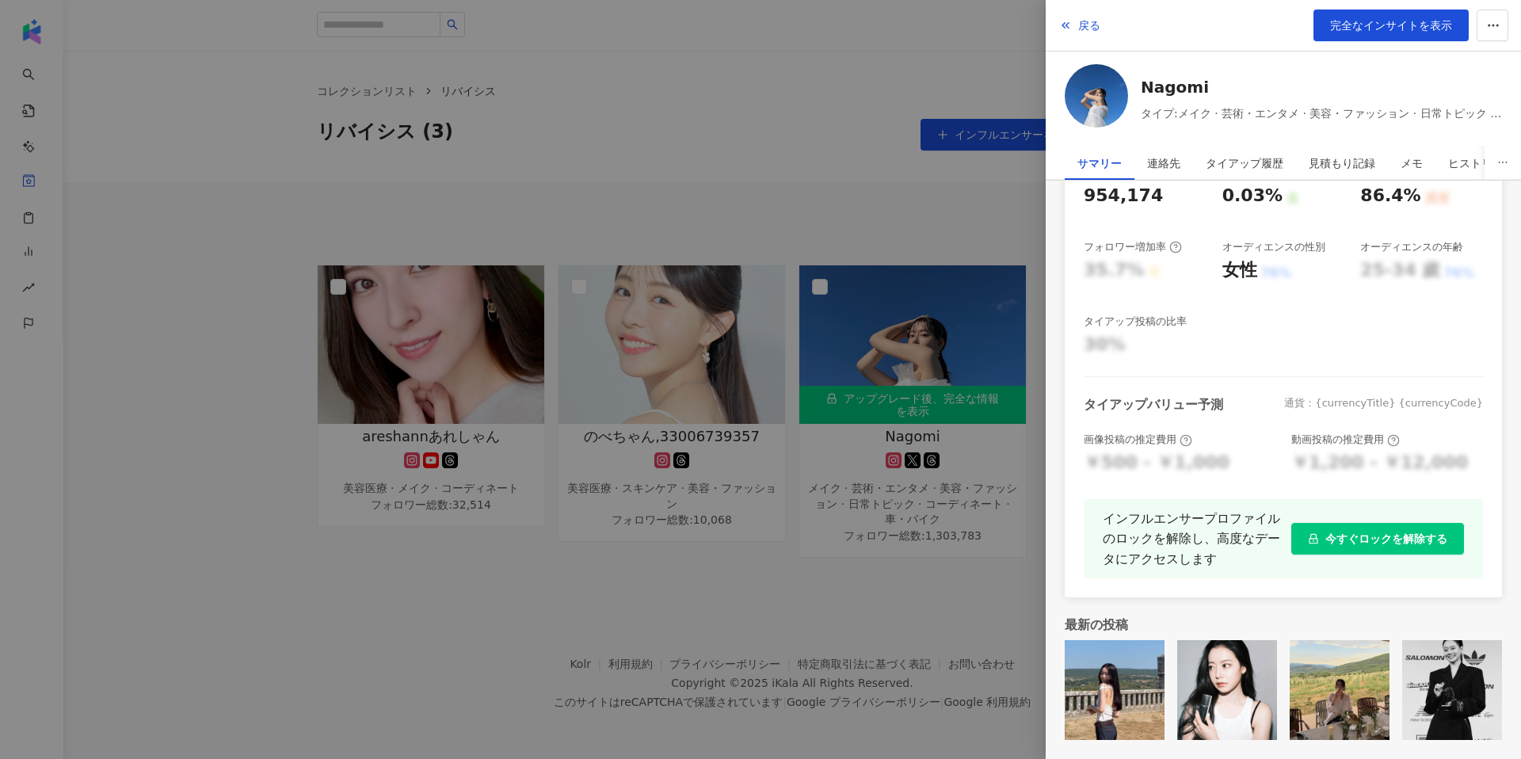
click at [591, 449] on div at bounding box center [760, 379] width 1521 height 759
